Goal: Transaction & Acquisition: Purchase product/service

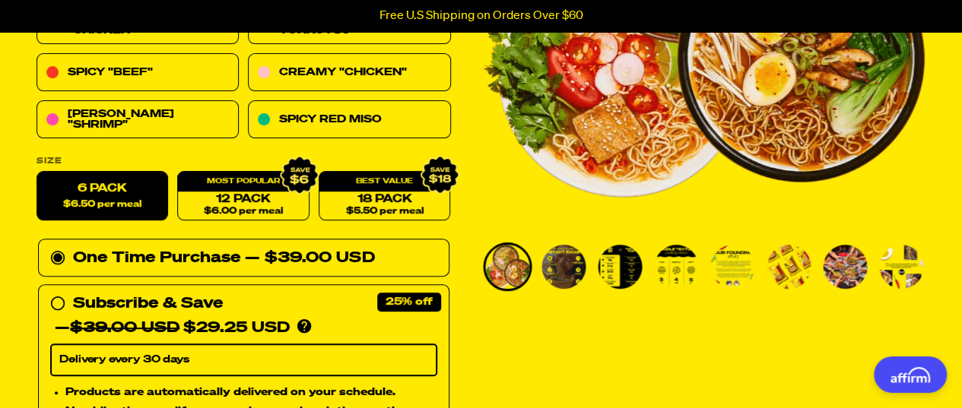
scroll to position [253, 0]
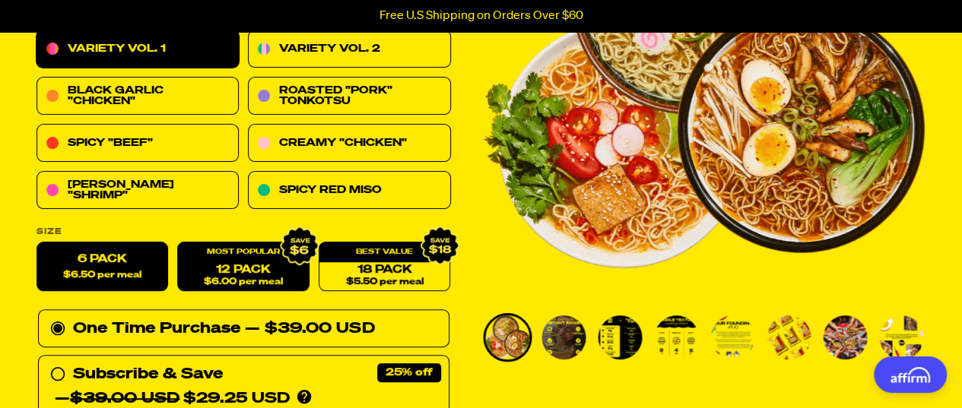
click at [242, 279] on span "$6.00 per meal" at bounding box center [243, 283] width 79 height 10
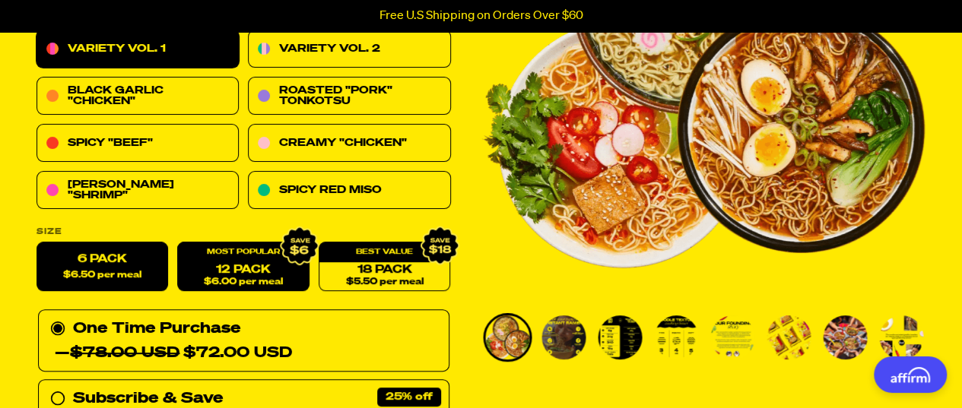
click at [106, 265] on label "6 Pack $6.50 per meal" at bounding box center [102, 267] width 132 height 49
click at [37, 243] on input "6 Pack $6.50 per meal" at bounding box center [36, 243] width 1 height 1
radio input "true"
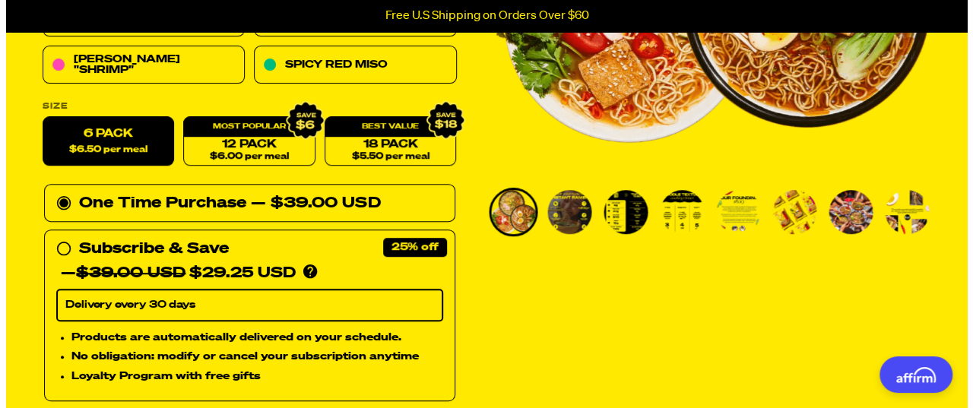
scroll to position [608, 0]
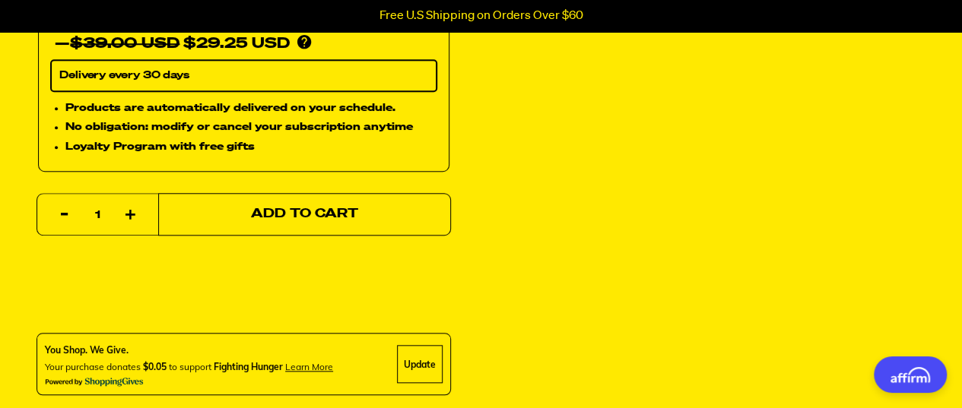
click at [276, 217] on span "Add to Cart" at bounding box center [304, 214] width 107 height 13
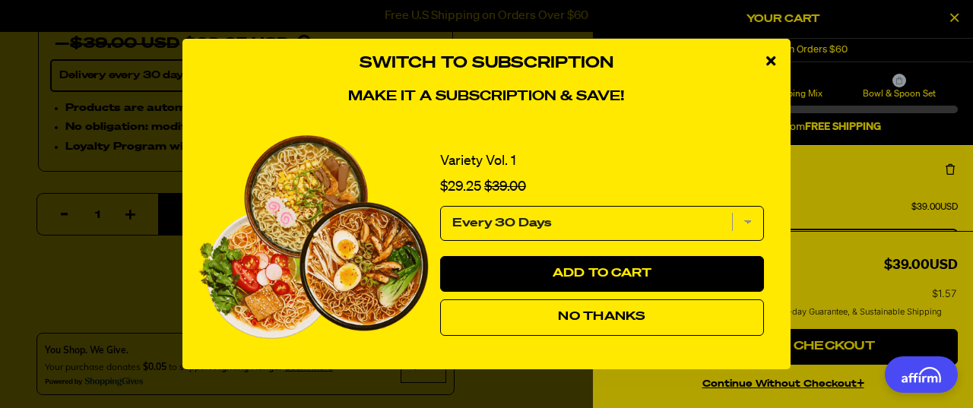
click at [598, 317] on span "No Thanks" at bounding box center [601, 317] width 87 height 12
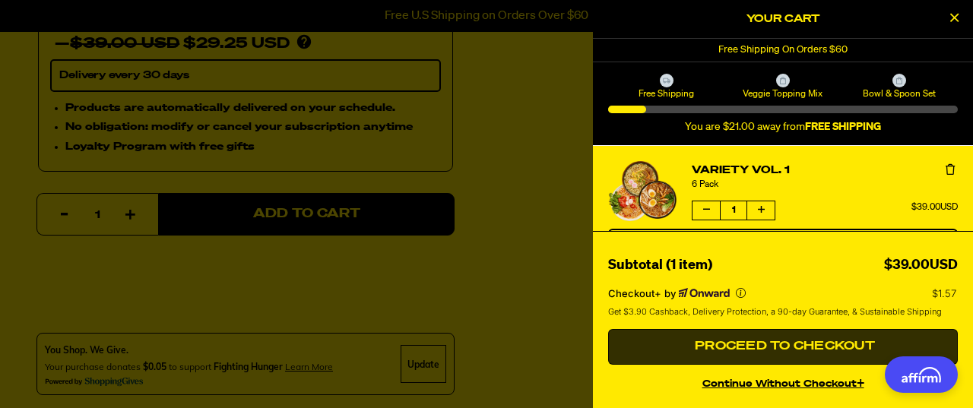
click at [776, 346] on span "Proceed to Checkout" at bounding box center [783, 347] width 184 height 12
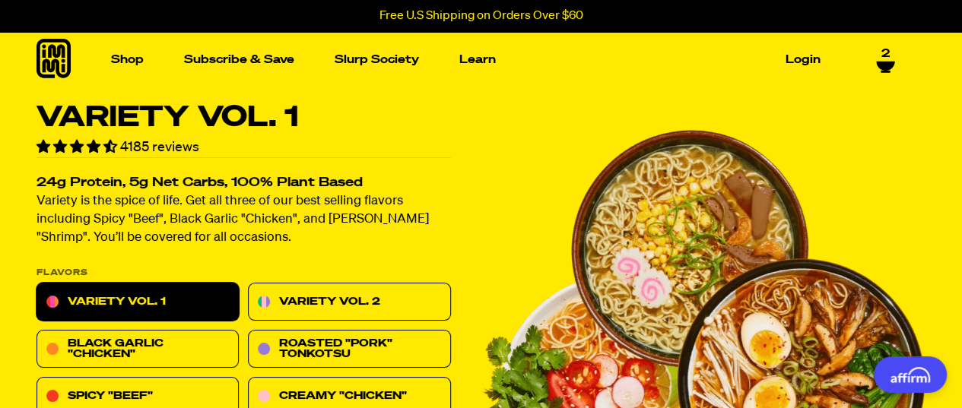
click at [885, 56] on span "2" at bounding box center [885, 54] width 8 height 14
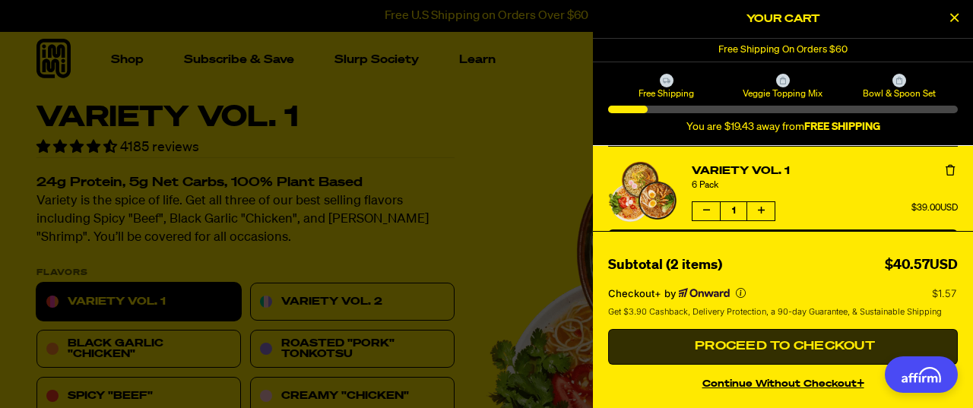
click at [763, 352] on span "Proceed to Checkout" at bounding box center [783, 347] width 184 height 12
